Goal: Find specific page/section: Find specific page/section

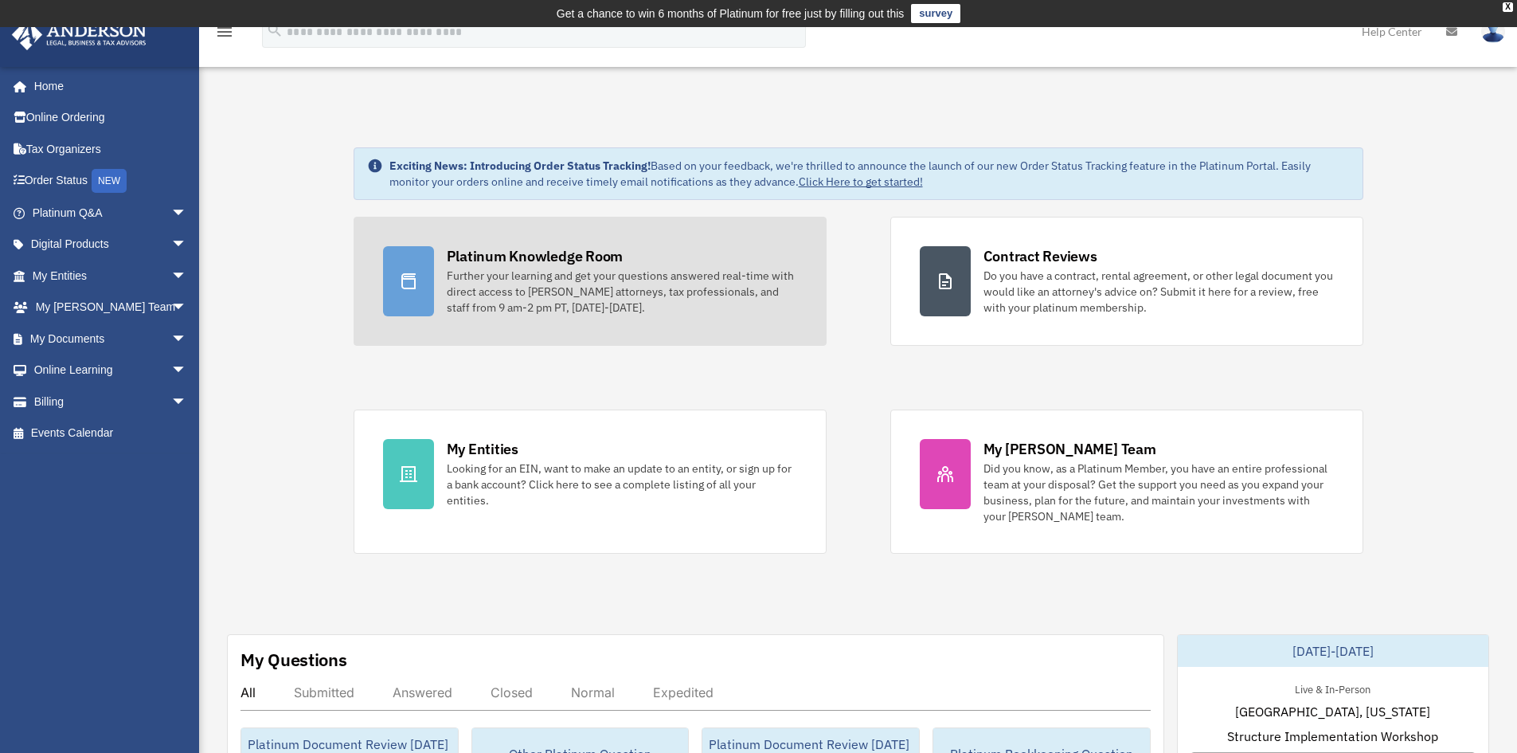
click at [555, 256] on div "Platinum Knowledge Room" at bounding box center [535, 256] width 177 height 20
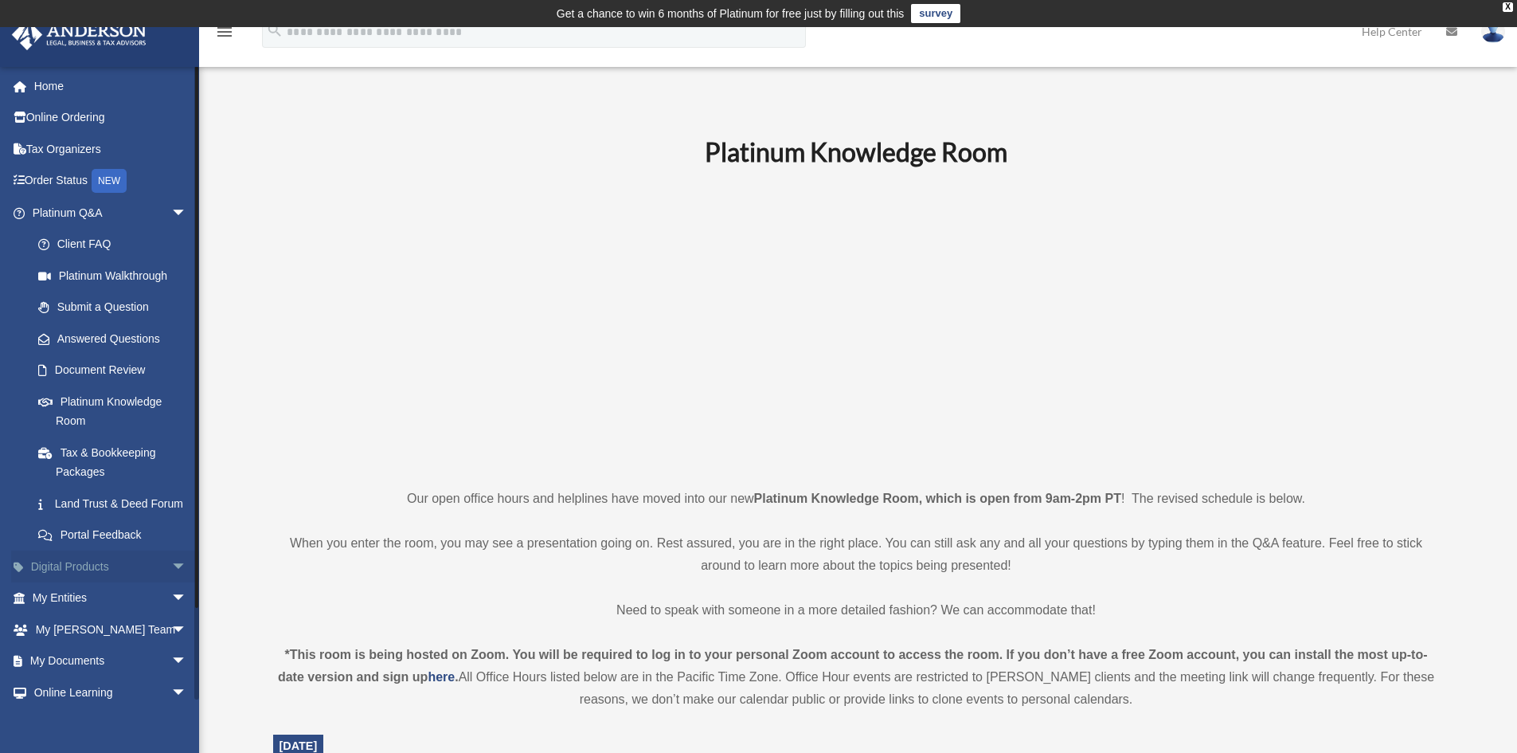
click at [171, 583] on span "arrow_drop_down" at bounding box center [187, 566] width 32 height 33
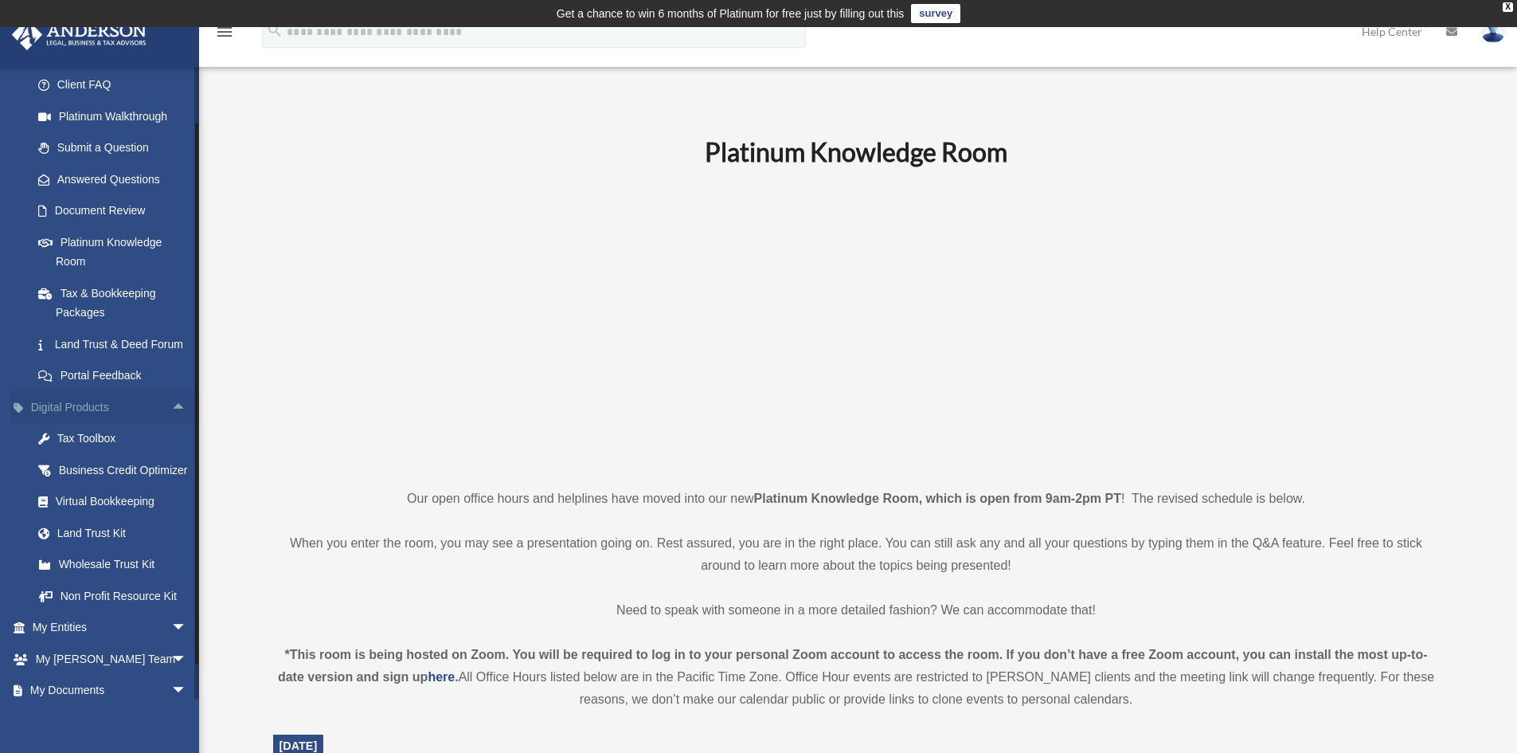
scroll to position [239, 0]
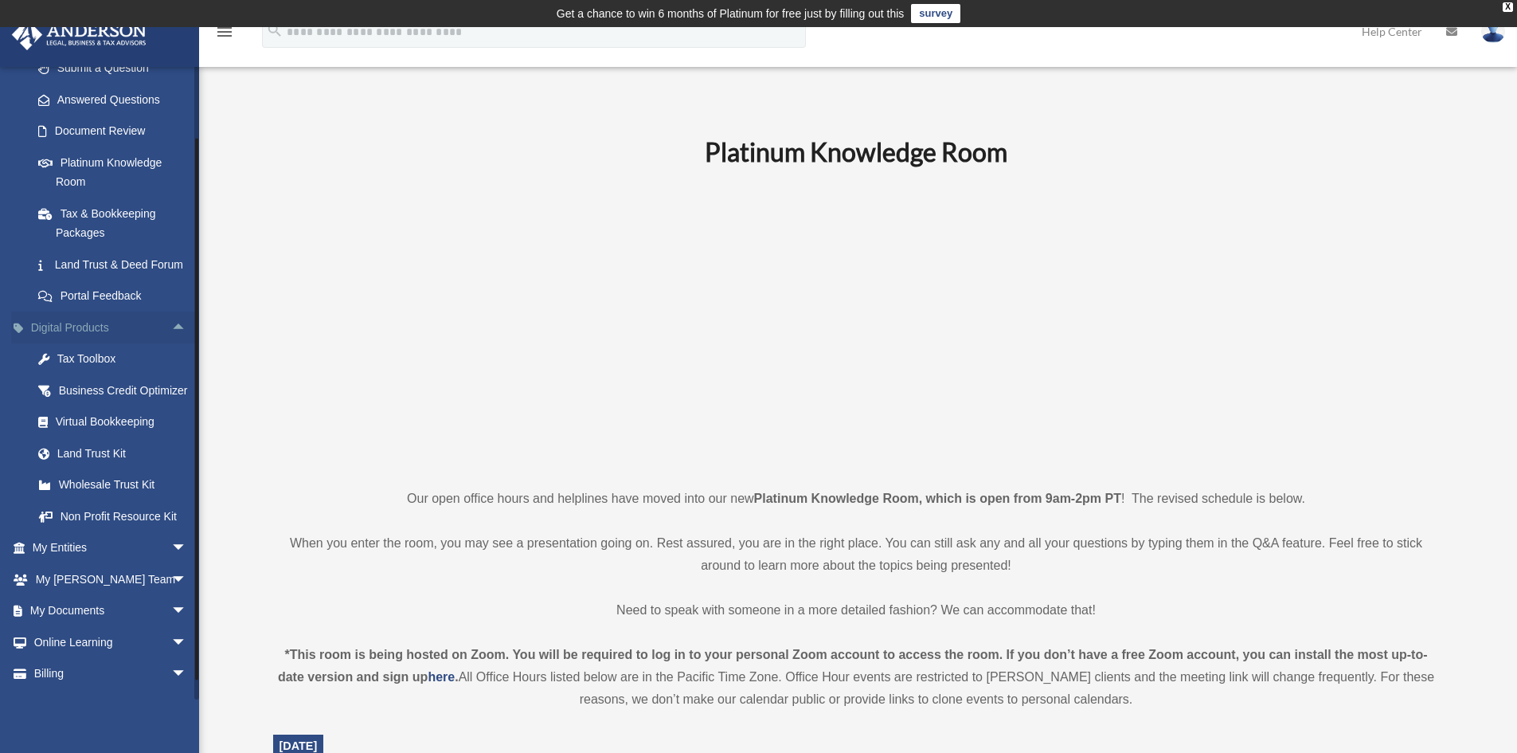
click at [171, 565] on span "arrow_drop_down" at bounding box center [187, 548] width 32 height 33
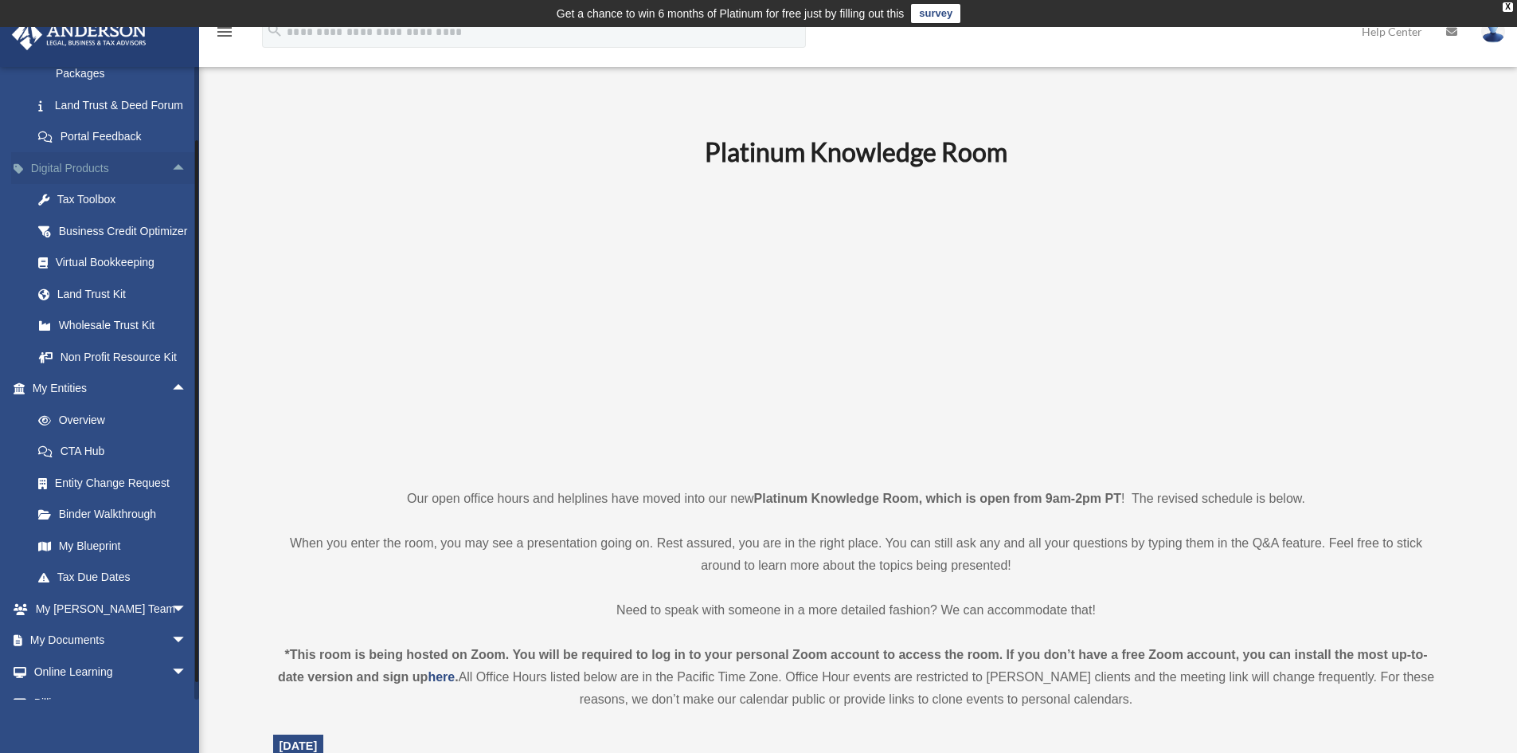
scroll to position [478, 0]
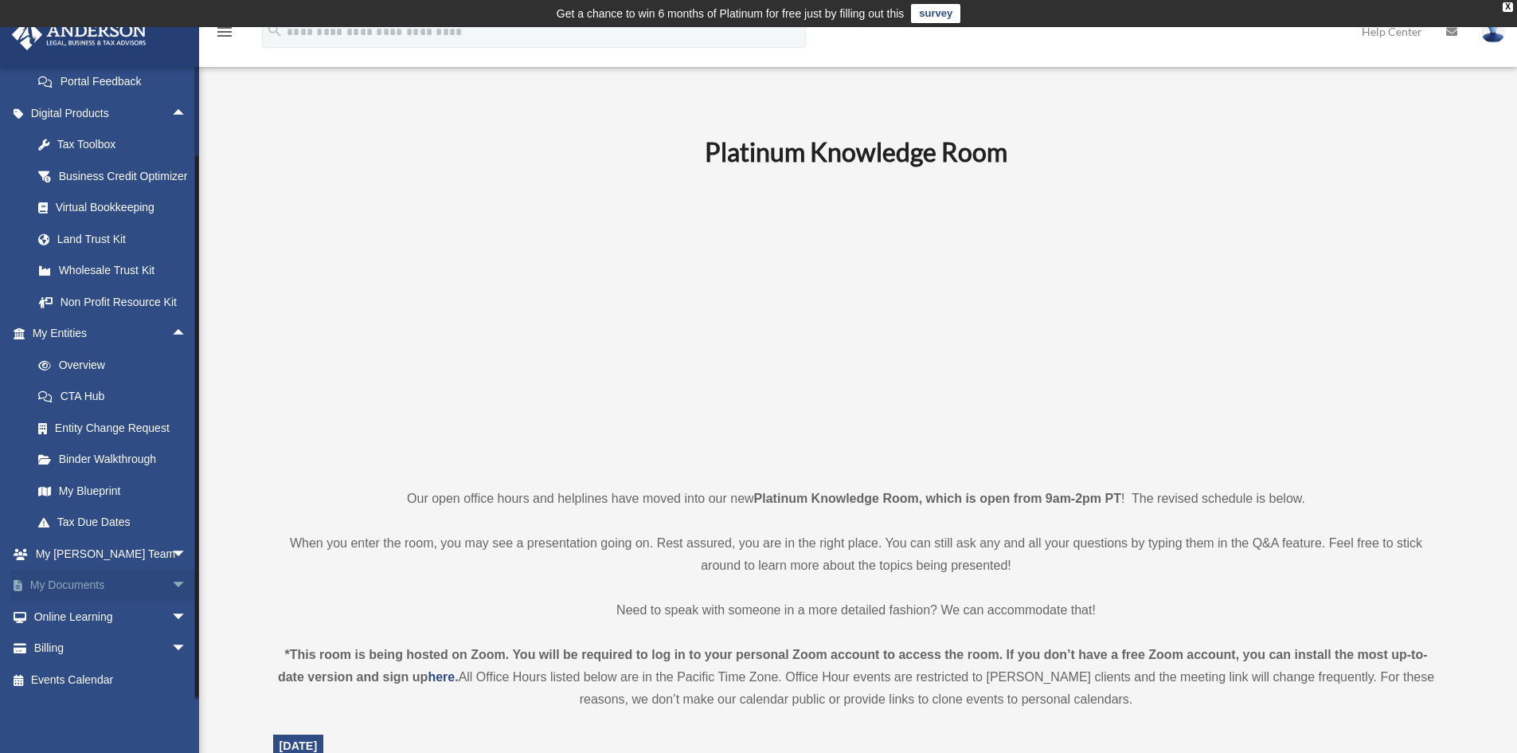
click at [171, 599] on span "arrow_drop_down" at bounding box center [187, 585] width 32 height 33
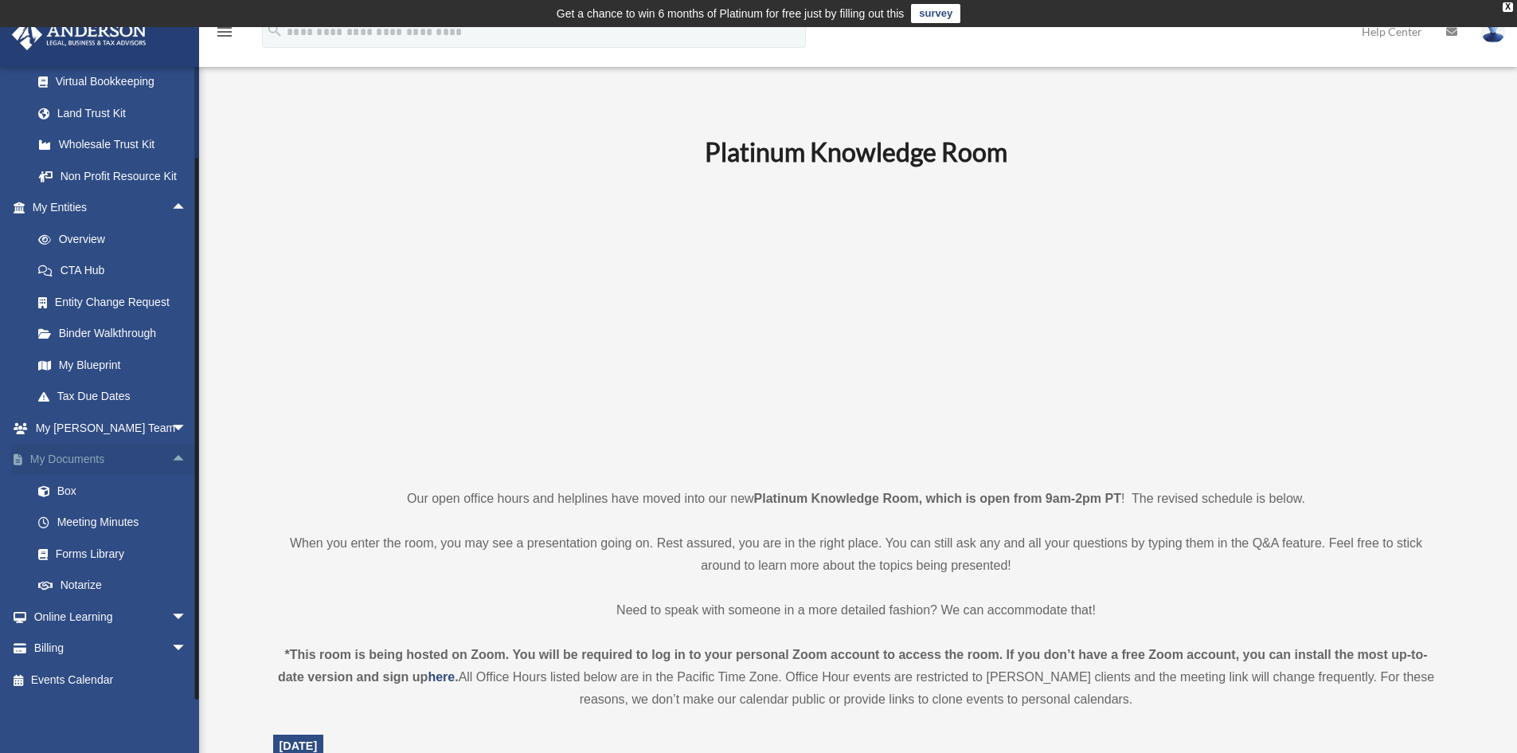
scroll to position [618, 0]
click at [171, 616] on span "arrow_drop_down" at bounding box center [187, 616] width 32 height 33
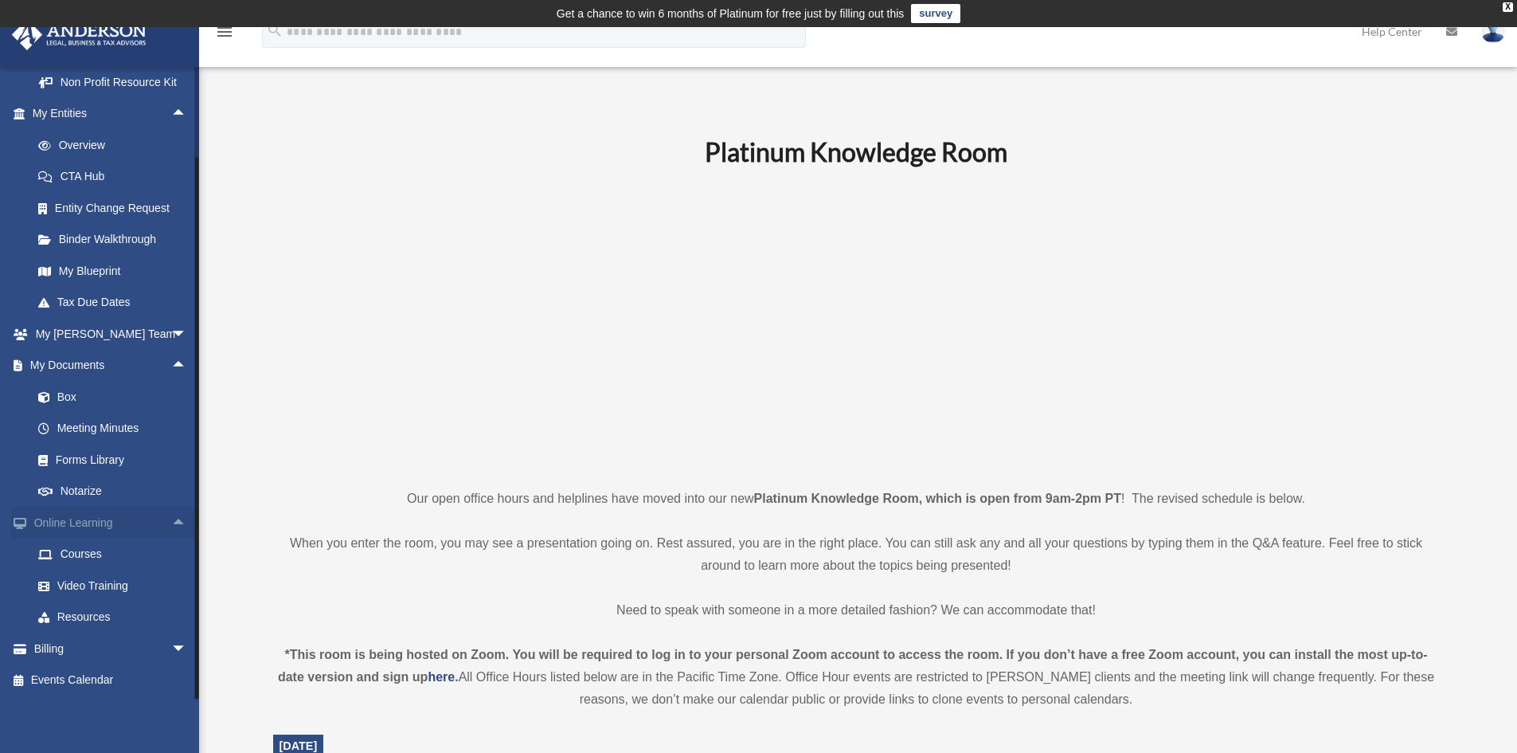
scroll to position [712, 0]
click at [171, 647] on span "arrow_drop_down" at bounding box center [187, 648] width 32 height 33
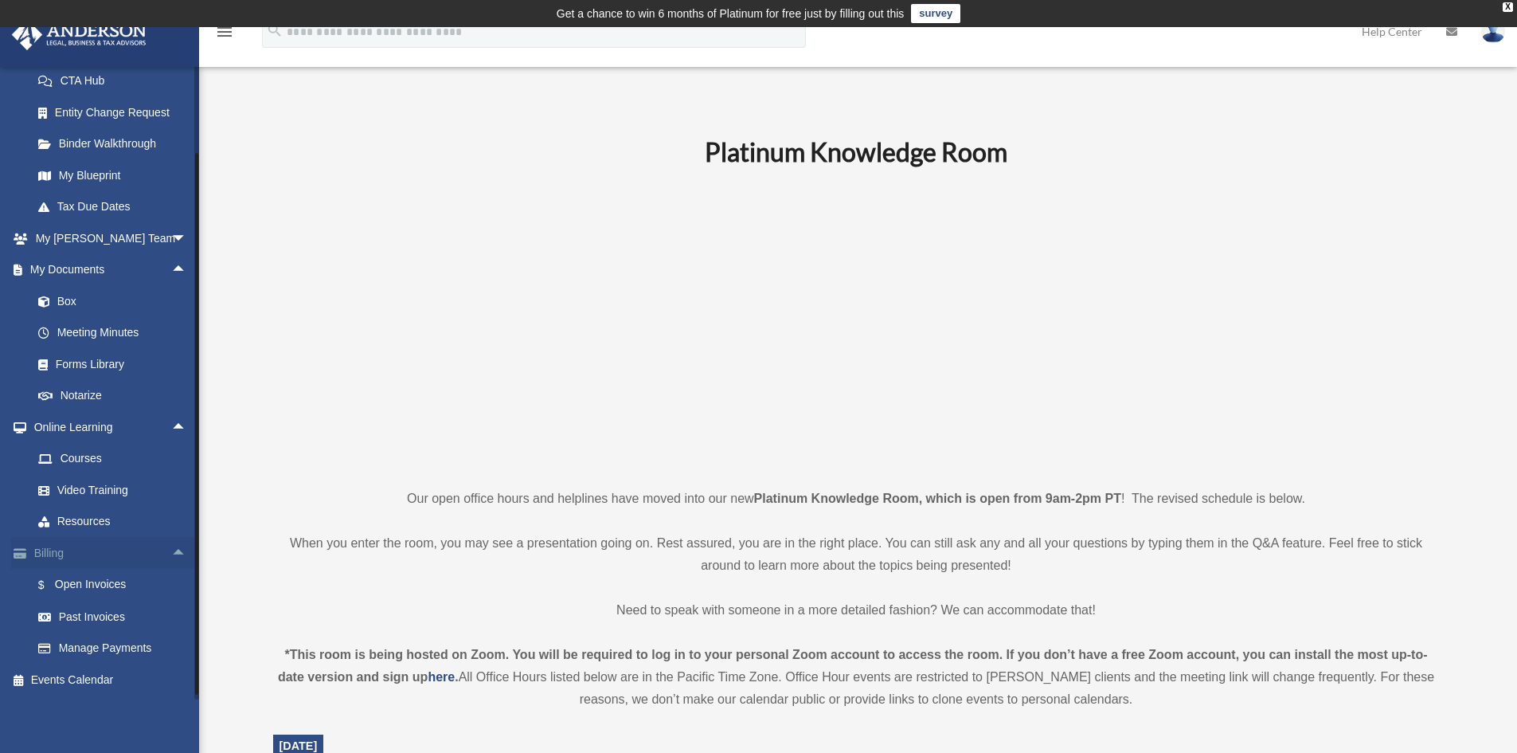
scroll to position [807, 0]
